Goal: Understand process/instructions: Learn how to perform a task or action

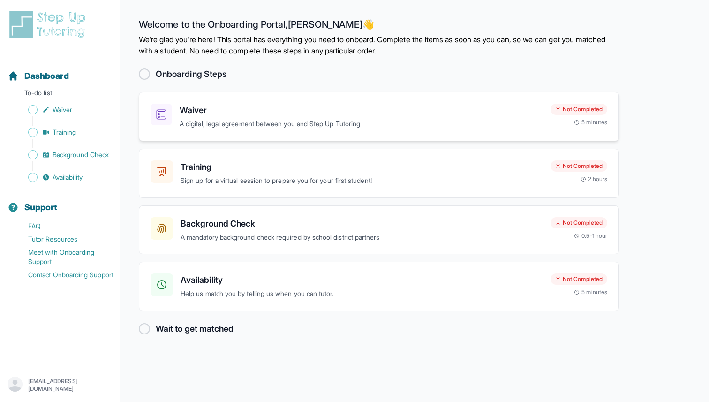
click at [298, 127] on p "A digital, legal agreement between you and Step Up Tutoring" at bounding box center [360, 124] width 363 height 11
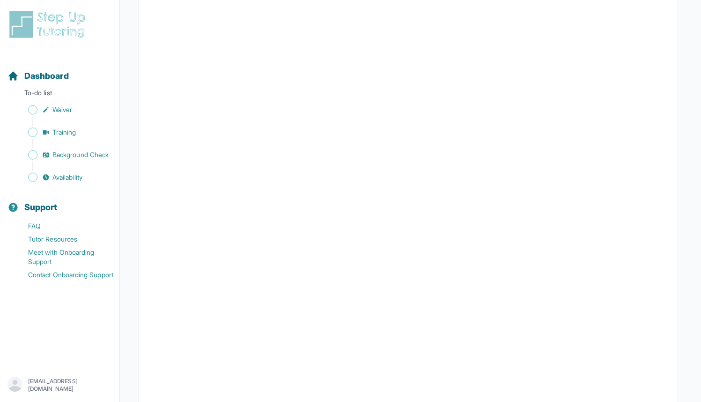
scroll to position [984, 0]
click at [72, 131] on span "Training" at bounding box center [64, 131] width 24 height 9
click at [79, 114] on link "Waiver" at bounding box center [63, 109] width 112 height 13
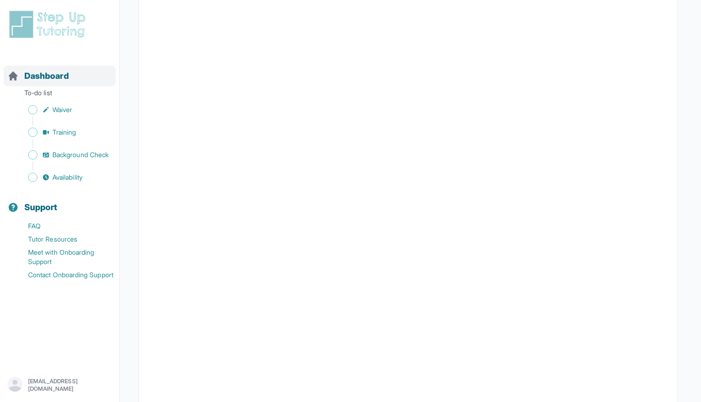
click at [45, 79] on span "Dashboard" at bounding box center [46, 75] width 45 height 13
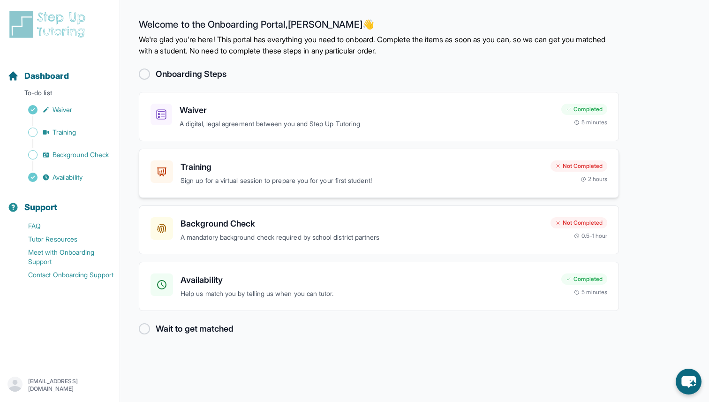
click at [308, 184] on p "Sign up for a virtual session to prepare you for your first student!" at bounding box center [361, 180] width 362 height 11
click at [403, 230] on h3 "Background Check" at bounding box center [361, 223] width 362 height 13
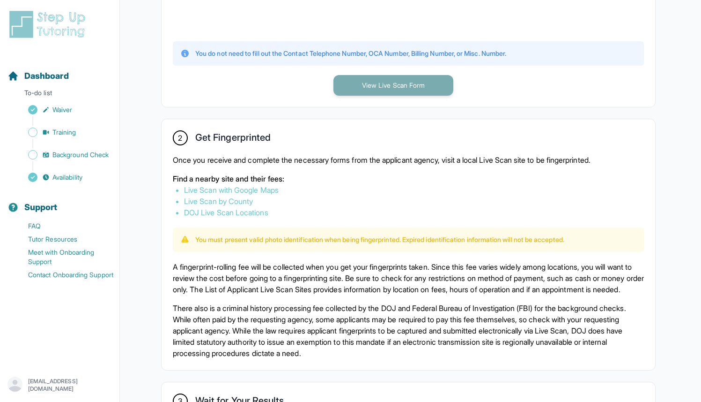
scroll to position [342, 0]
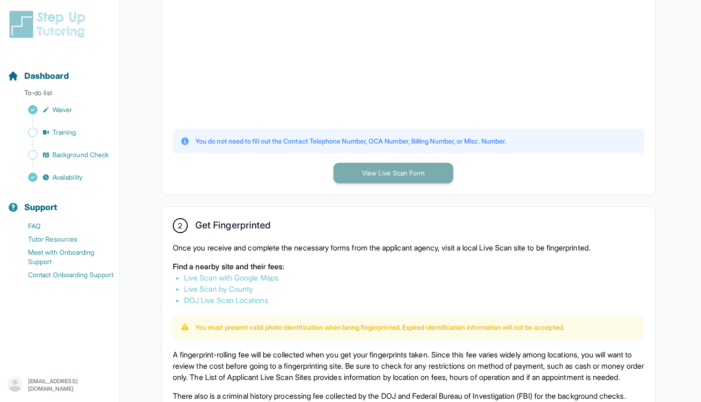
click at [389, 176] on button "View Live Scan Form" at bounding box center [394, 173] width 120 height 21
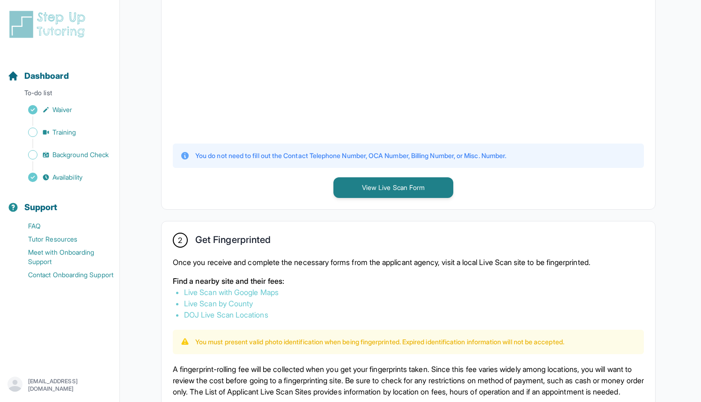
scroll to position [367, 0]
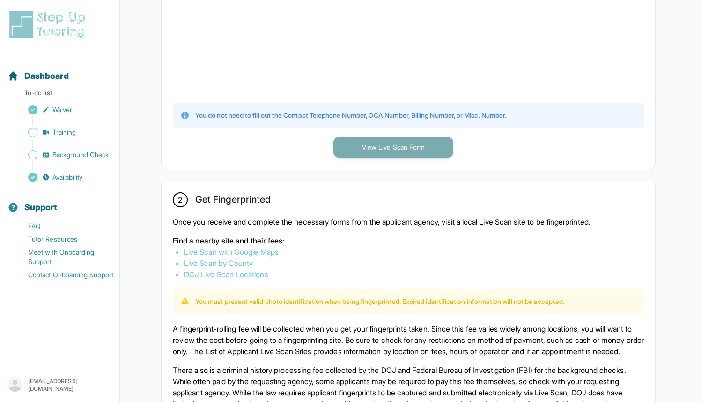
click at [363, 145] on button "View Live Scan Form" at bounding box center [394, 147] width 120 height 21
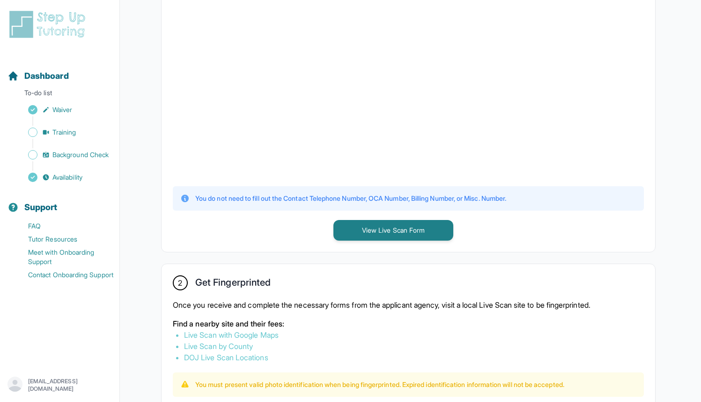
scroll to position [198, 0]
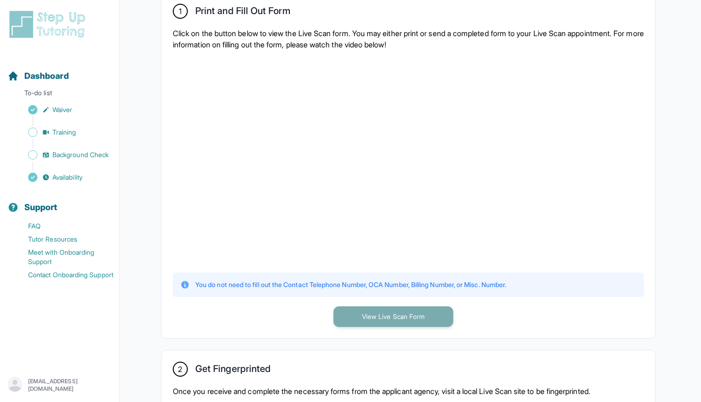
click at [417, 310] on button "View Live Scan Form" at bounding box center [394, 316] width 120 height 21
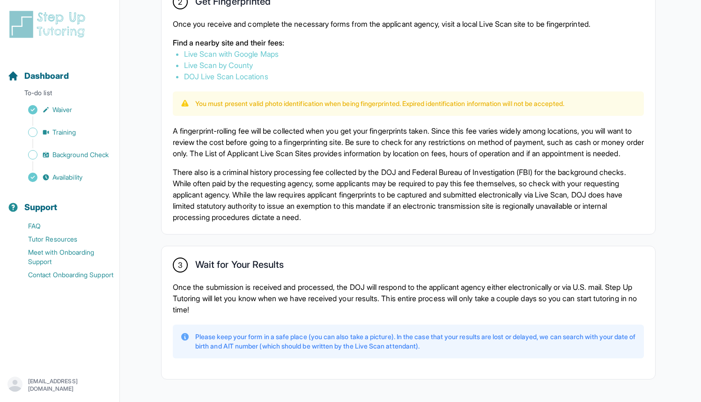
scroll to position [568, 0]
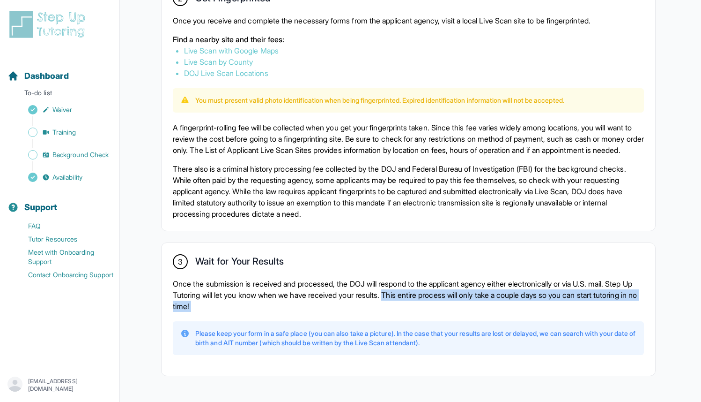
copy div "This entire process will only take a couple days so you can start tutoring in n…"
drag, startPoint x: 426, startPoint y: 306, endPoint x: 457, endPoint y: 322, distance: 35.0
click at [457, 322] on div "3 Wait for Your Results Once the submission is received and processed, the DOJ …" at bounding box center [409, 309] width 494 height 133
click at [400, 149] on p "A fingerprint-rolling fee will be collected when you get your fingerprints take…" at bounding box center [408, 139] width 471 height 34
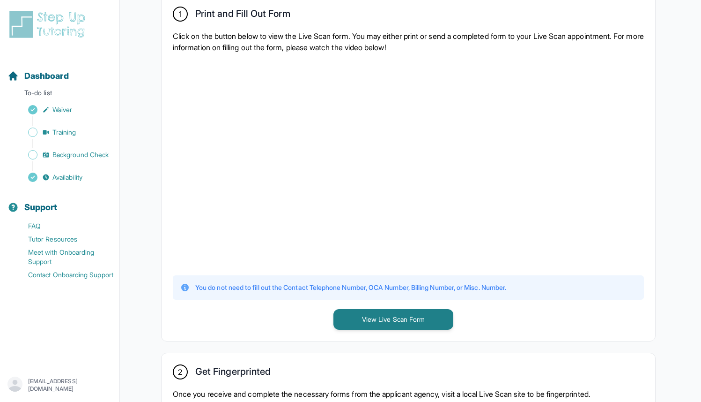
scroll to position [195, 0]
click at [85, 151] on span "Background Check" at bounding box center [80, 154] width 56 height 9
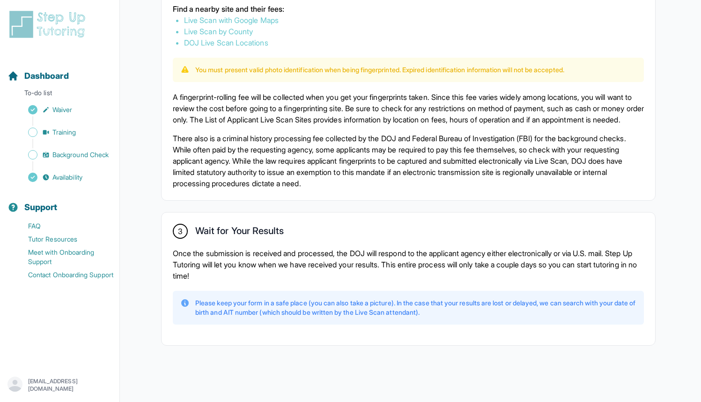
scroll to position [605, 0]
drag, startPoint x: 269, startPoint y: 151, endPoint x: 345, endPoint y: 151, distance: 76.8
click at [345, 151] on p "There also is a criminal history processing fee collected by the DOJ and Federa…" at bounding box center [408, 161] width 471 height 56
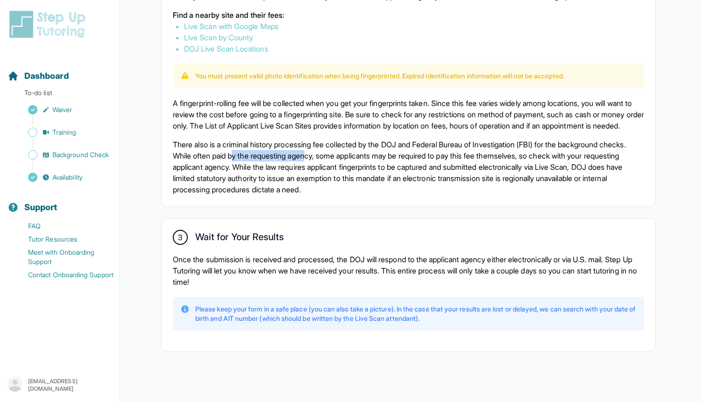
scroll to position [591, 0]
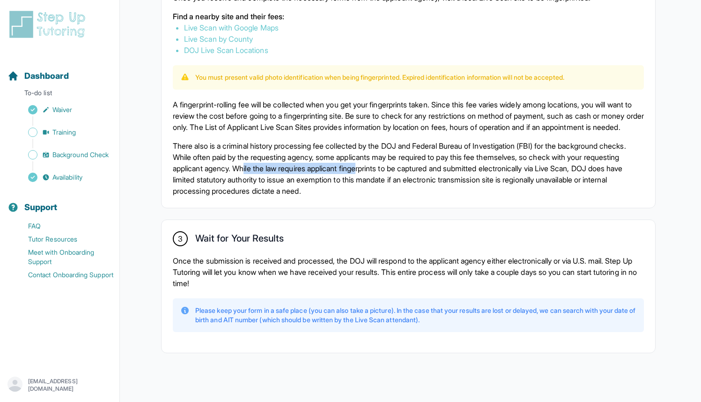
drag, startPoint x: 287, startPoint y: 181, endPoint x: 409, endPoint y: 181, distance: 122.3
click at [409, 181] on p "There also is a criminal history processing fee collected by the DOJ and Federa…" at bounding box center [408, 168] width 471 height 56
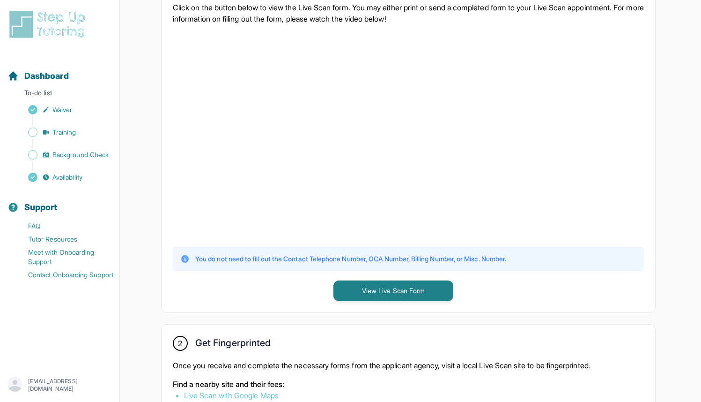
scroll to position [203, 0]
